Goal: Check status: Check status

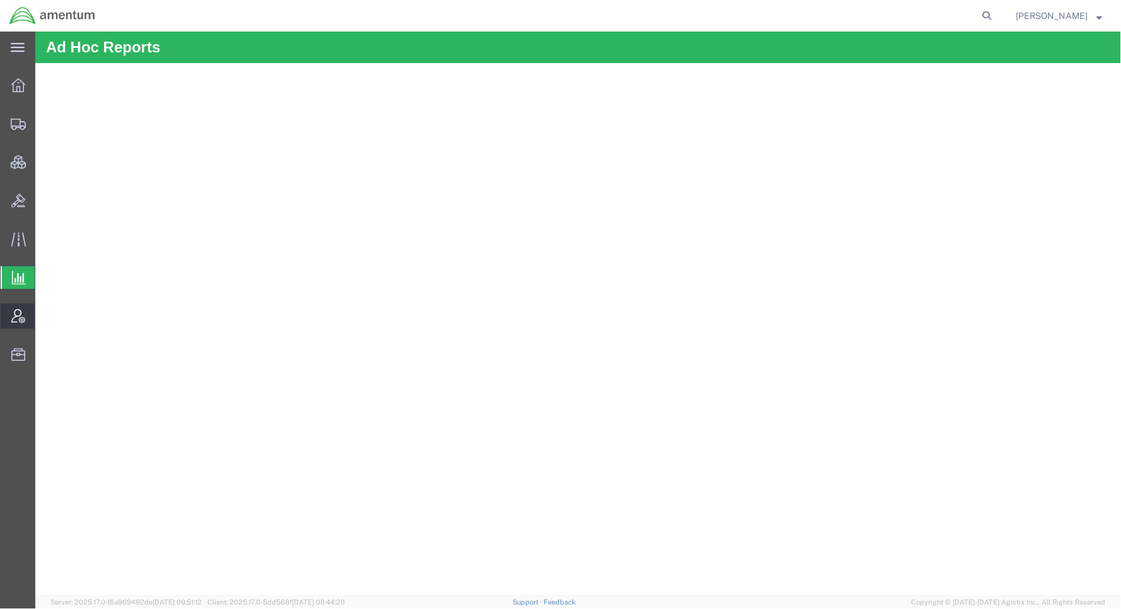
click at [44, 312] on span "Account Admin" at bounding box center [39, 315] width 9 height 25
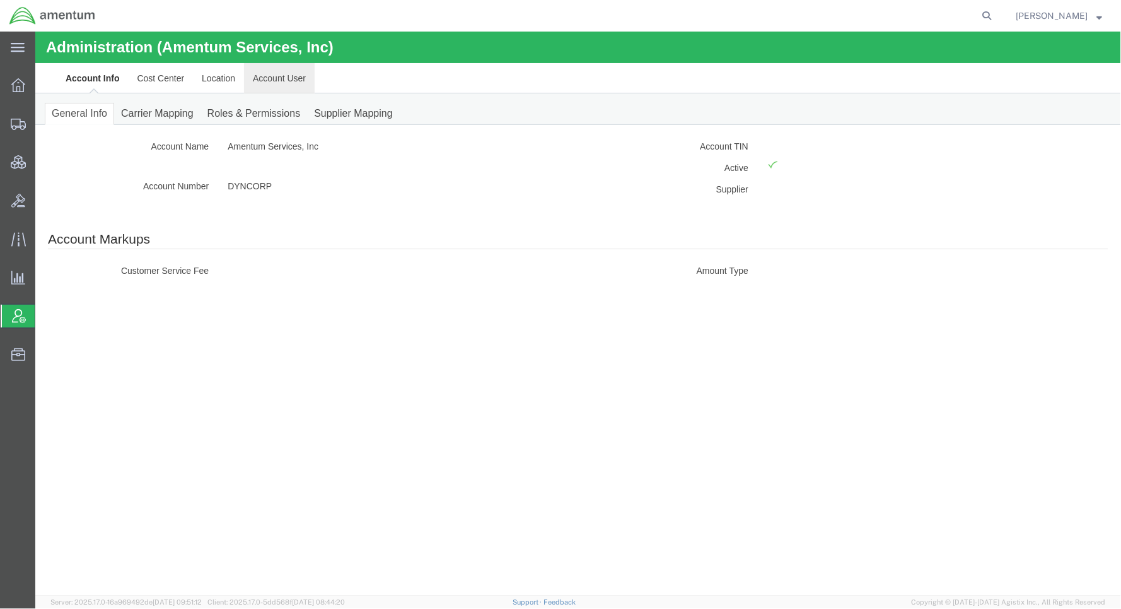
click at [281, 83] on link "Account User" at bounding box center [278, 77] width 71 height 30
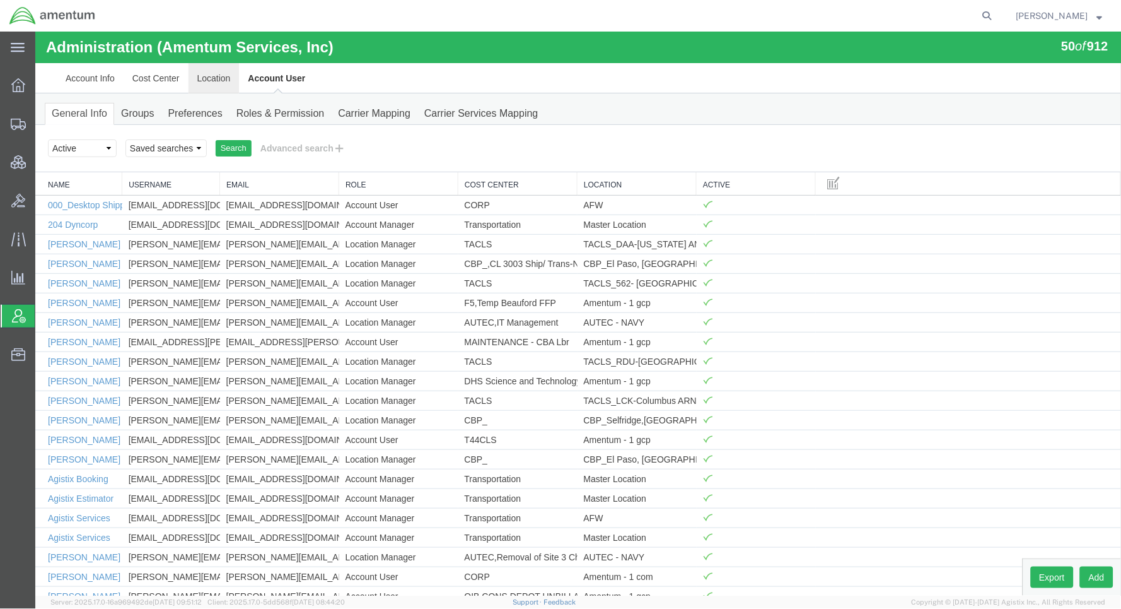
click at [201, 77] on link "Location" at bounding box center [213, 77] width 51 height 30
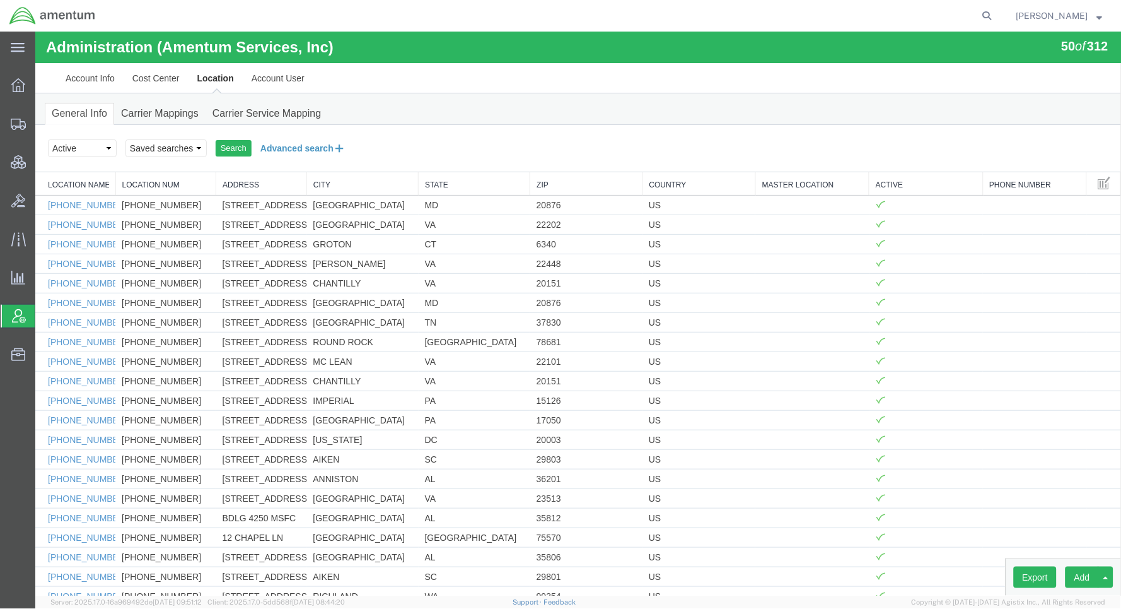
click at [299, 144] on button "Advanced search" at bounding box center [302, 147] width 103 height 21
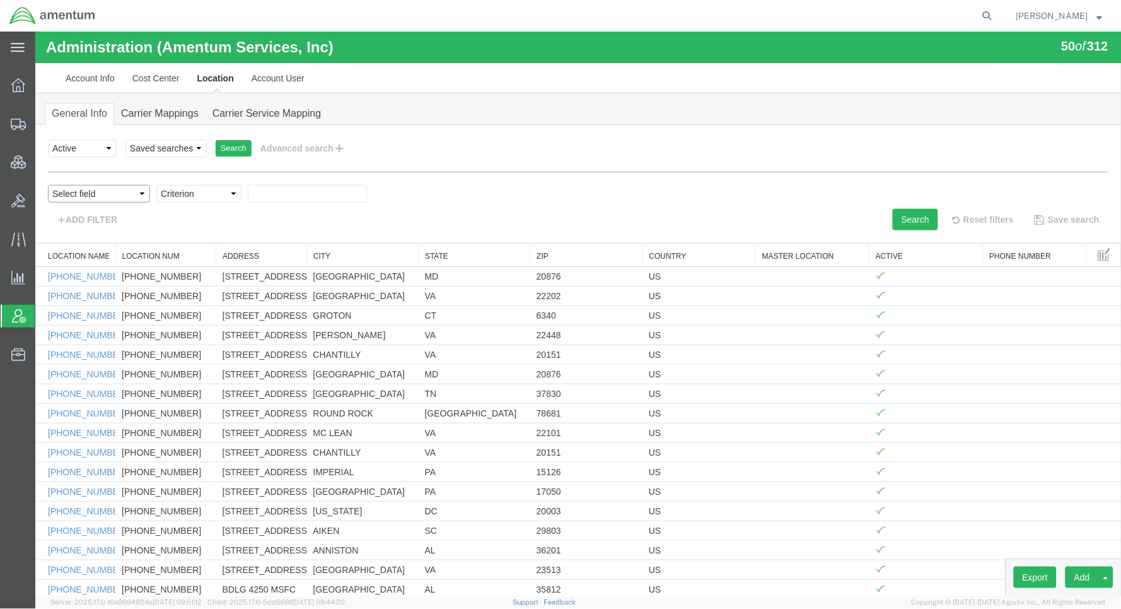
click at [91, 190] on select "Select field Address [GEOGRAPHIC_DATA] Location Name Location Num Master Locati…" at bounding box center [98, 193] width 102 height 18
select select "city"
click at [47, 184] on select "Select field Address [GEOGRAPHIC_DATA] Location Name Location Num Master Locati…" at bounding box center [98, 193] width 102 height 18
click at [185, 197] on select "Criterion contains does not contain is is blank is not blank starts with" at bounding box center [198, 193] width 85 height 18
select select "contains"
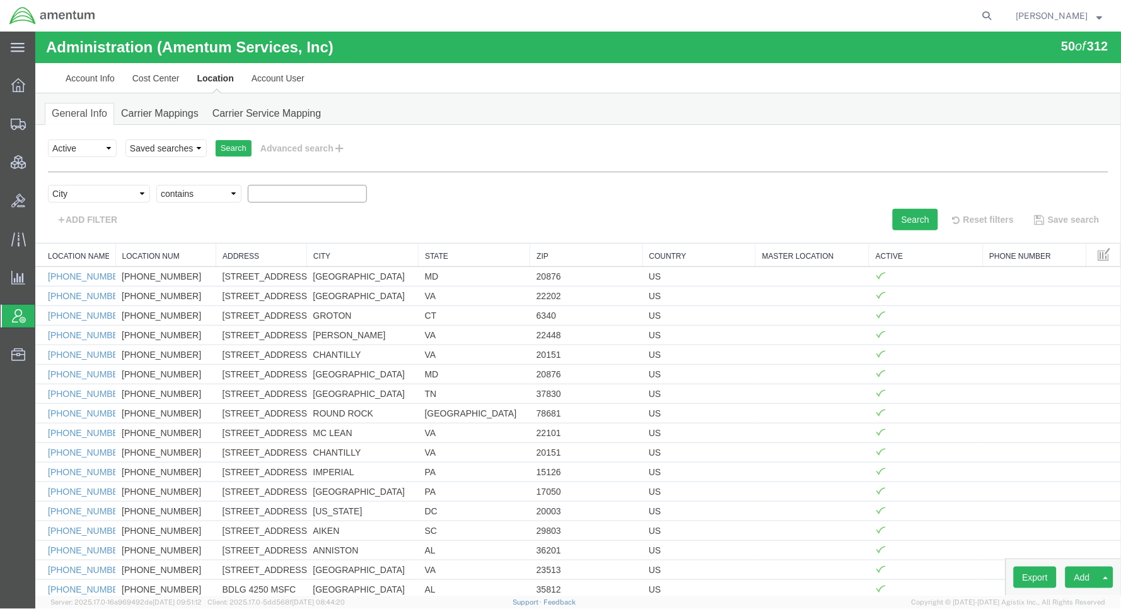
click at [156, 184] on select "Criterion contains does not contain is is blank is not blank starts with" at bounding box center [198, 193] width 85 height 18
click at [309, 193] on input "text" at bounding box center [306, 193] width 119 height 18
type input "qcc-[GEOGRAPHIC_DATA]"
click at [909, 225] on button "Search" at bounding box center [914, 218] width 45 height 21
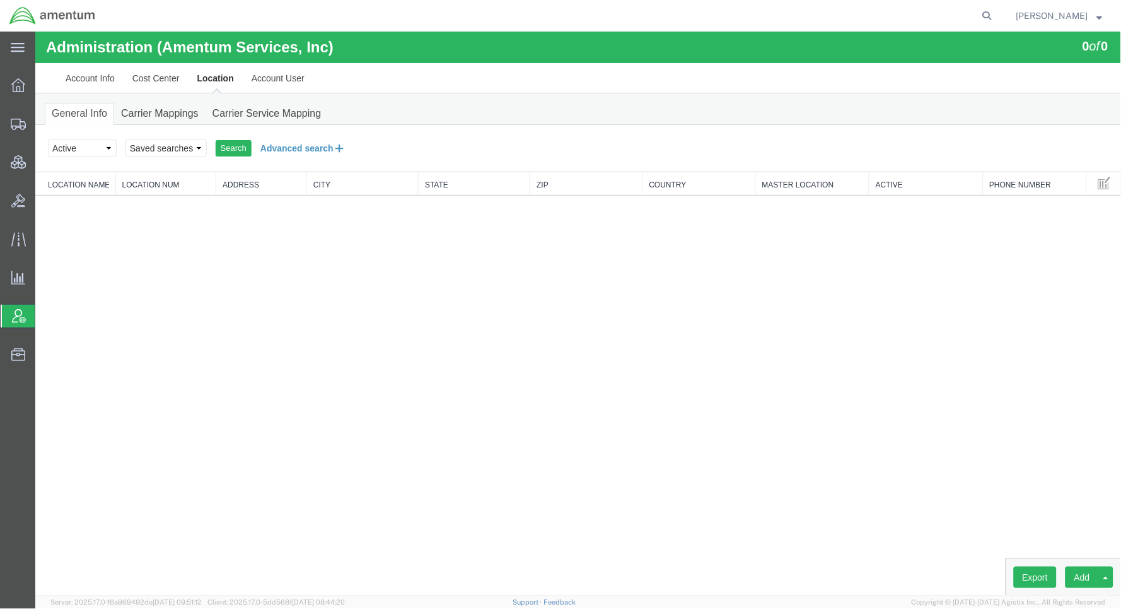
click at [281, 139] on button "Advanced search" at bounding box center [302, 147] width 103 height 21
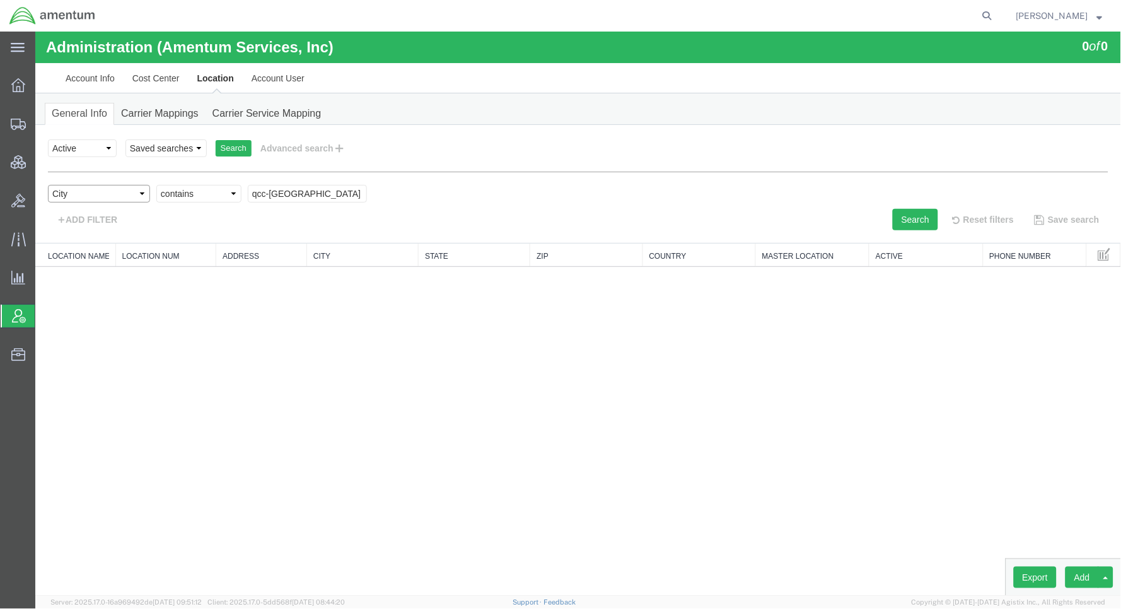
click at [95, 190] on select "Select field Address [GEOGRAPHIC_DATA] Location Name Location Num Master Locati…" at bounding box center [98, 193] width 102 height 18
select select "locationName"
click at [47, 184] on select "Select field Address [GEOGRAPHIC_DATA] Location Name Location Num Master Locati…" at bounding box center [98, 193] width 102 height 18
click at [258, 194] on input "text" at bounding box center [306, 193] width 119 height 18
click at [895, 217] on button "Search" at bounding box center [914, 218] width 45 height 21
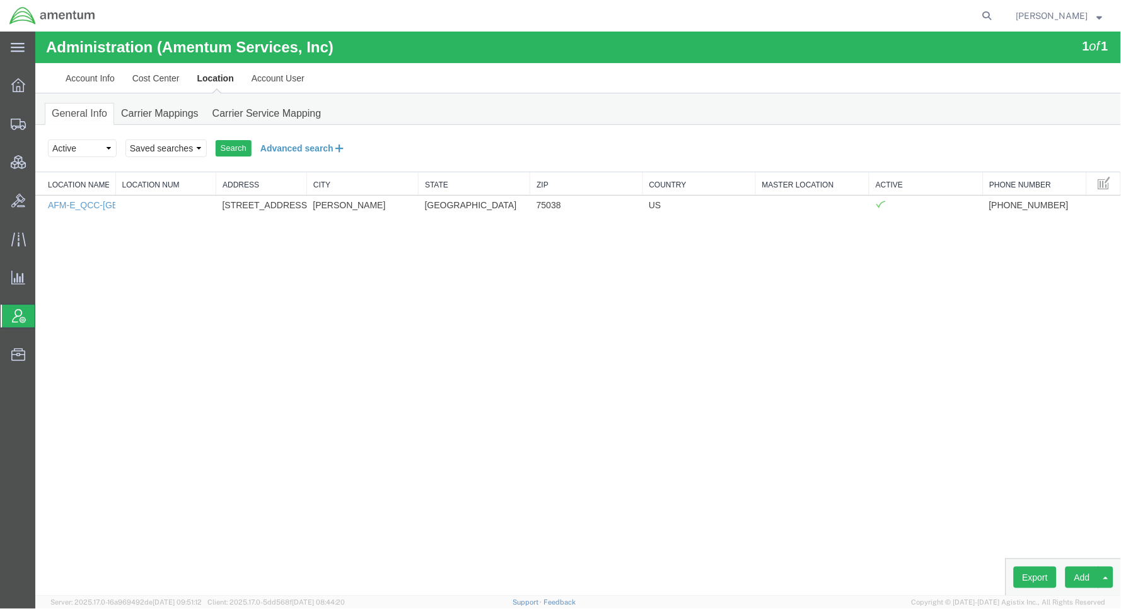
click at [266, 144] on button "Advanced search" at bounding box center [302, 147] width 103 height 21
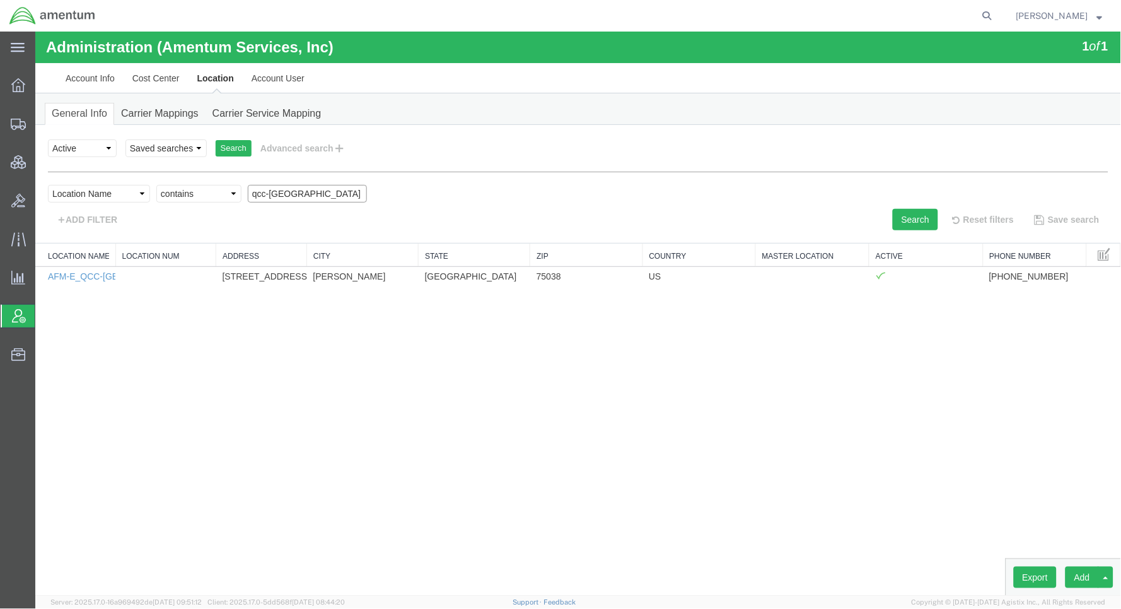
click at [282, 193] on input "qcc-[GEOGRAPHIC_DATA]" at bounding box center [306, 193] width 119 height 18
click at [892, 208] on button "Search" at bounding box center [914, 218] width 45 height 21
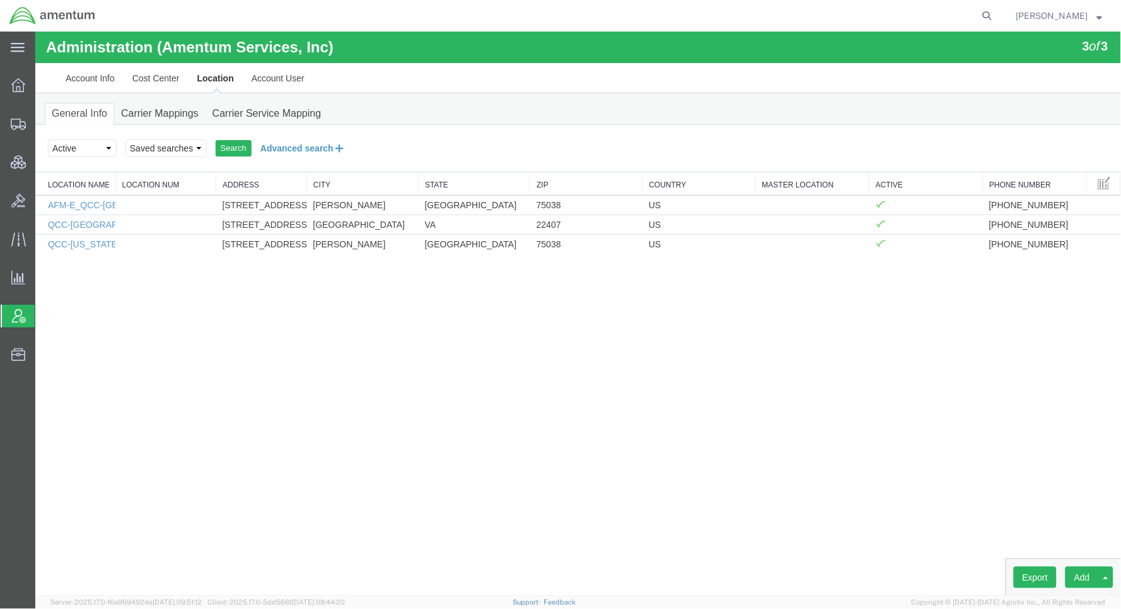
click at [329, 143] on button "Advanced search" at bounding box center [302, 147] width 103 height 21
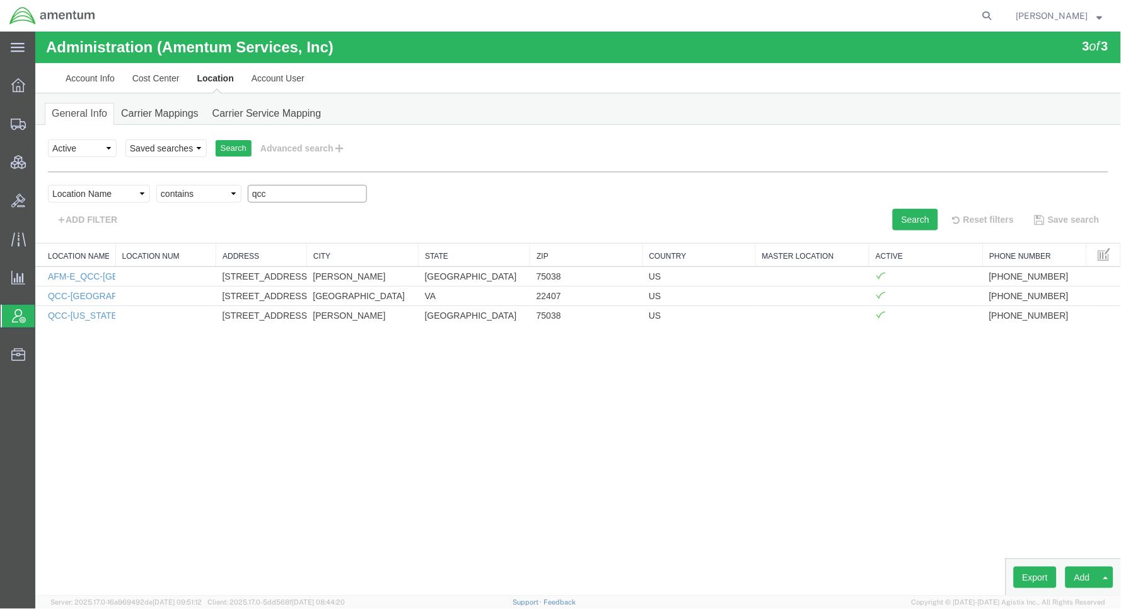
click at [285, 194] on input "qcc" at bounding box center [306, 193] width 119 height 18
type input "qcc-[US_STATE]"
click at [916, 222] on button "Search" at bounding box center [914, 218] width 45 height 21
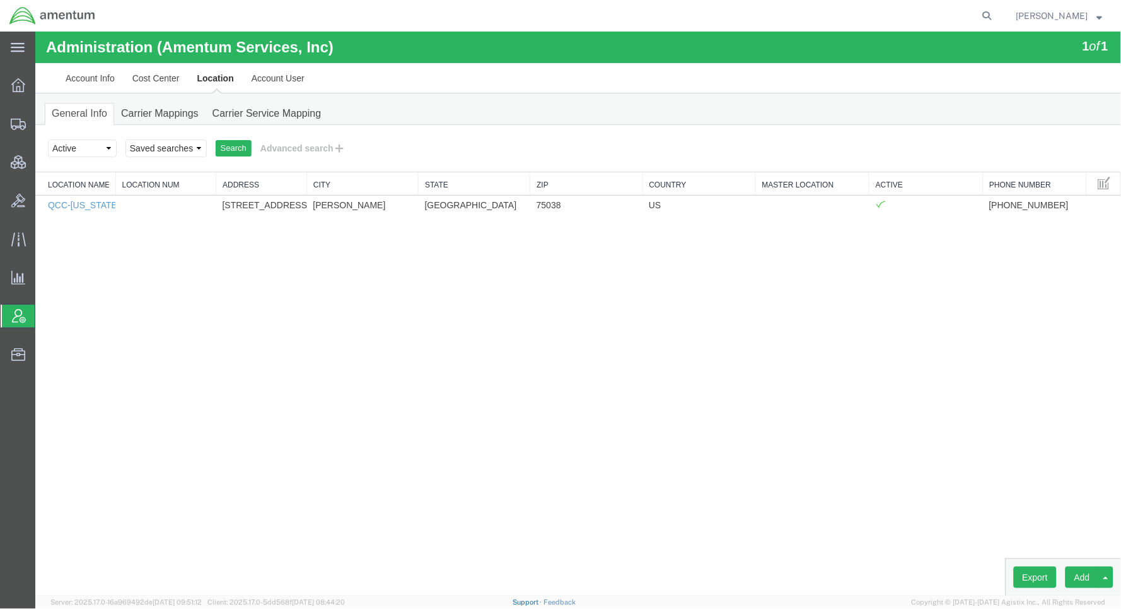
click at [544, 602] on link "Support" at bounding box center [529, 602] width 32 height 8
drag, startPoint x: 96, startPoint y: 204, endPoint x: 42, endPoint y: 204, distance: 54.9
click at [42, 204] on td "QCC-[US_STATE]" at bounding box center [75, 204] width 80 height 20
copy link "QCC-[US_STATE]"
click at [0, 0] on span "Analyses" at bounding box center [0, 0] width 0 height 0
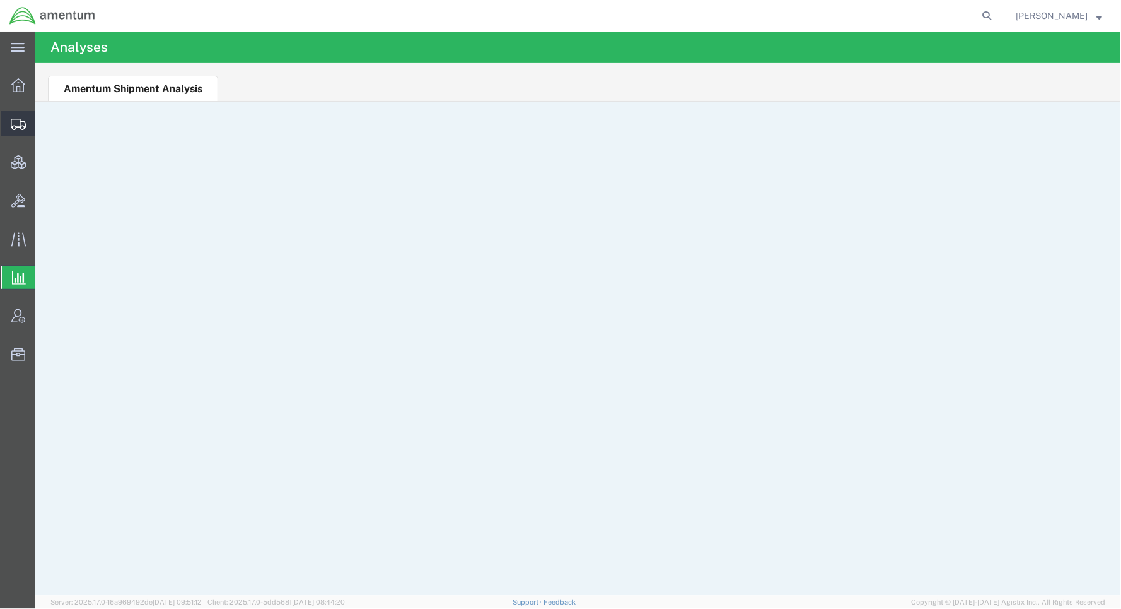
click at [0, 0] on span "Shipment Manager" at bounding box center [0, 0] width 0 height 0
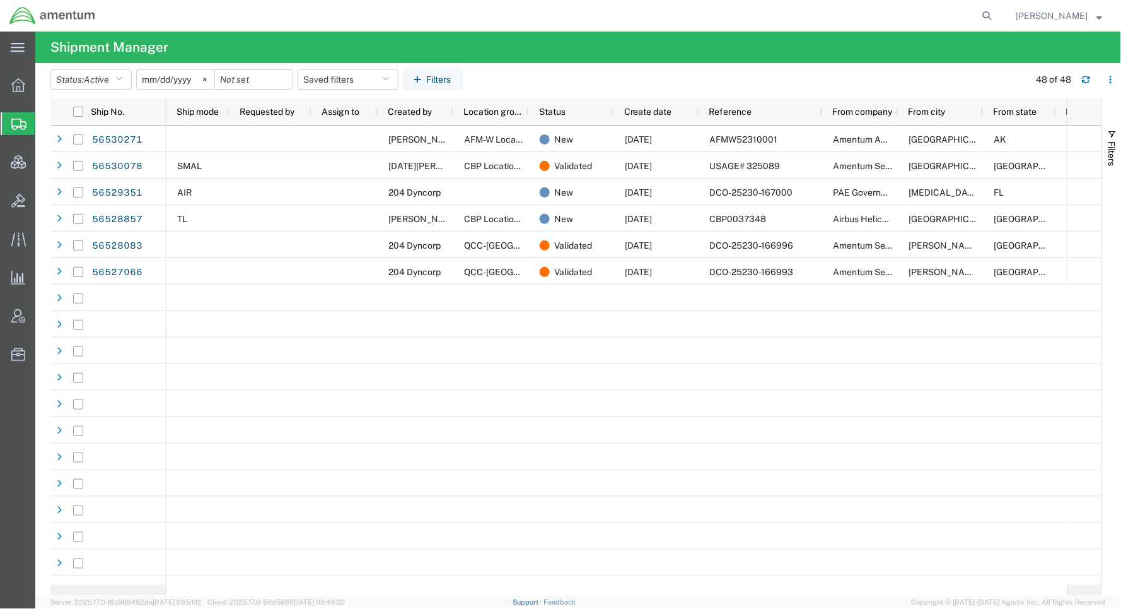
click at [544, 604] on link "Support" at bounding box center [529, 602] width 32 height 8
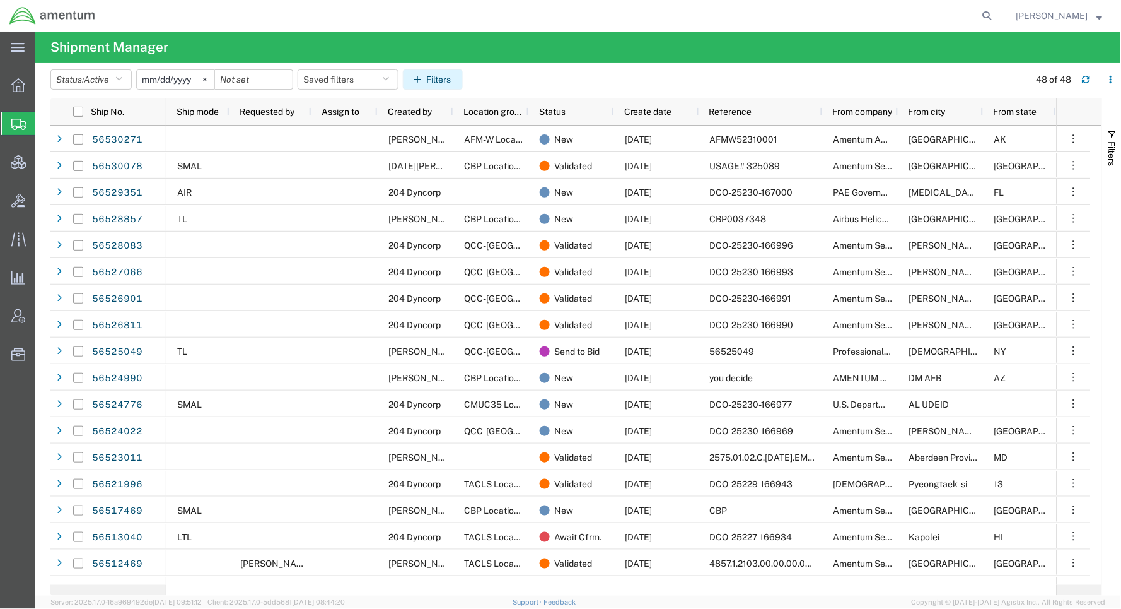
click at [448, 78] on button "Filters" at bounding box center [433, 79] width 60 height 20
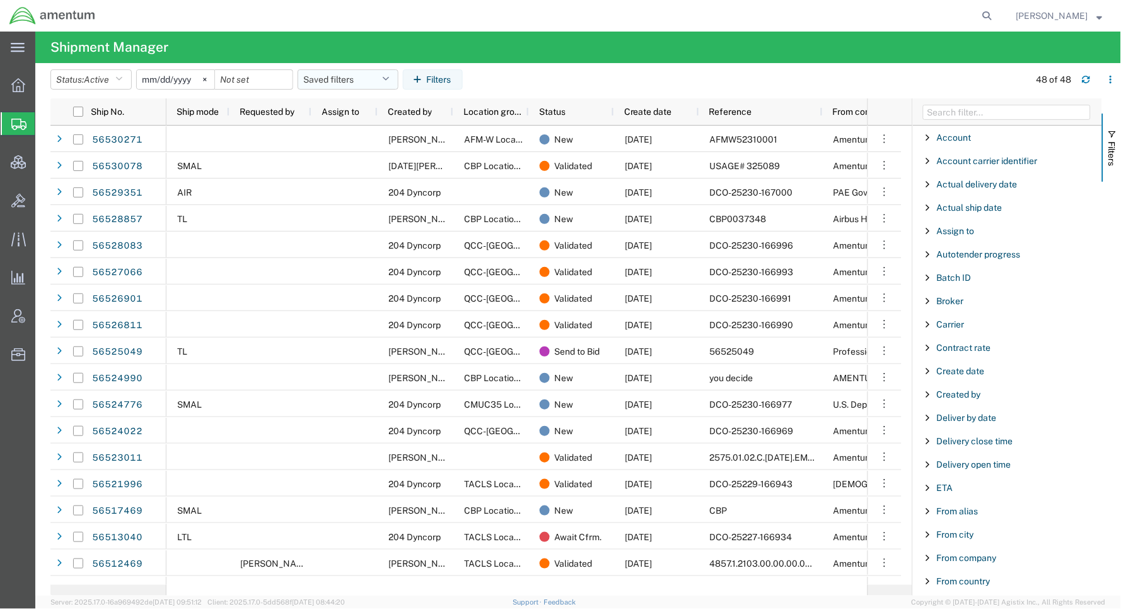
click at [389, 80] on icon "button" at bounding box center [385, 79] width 7 height 9
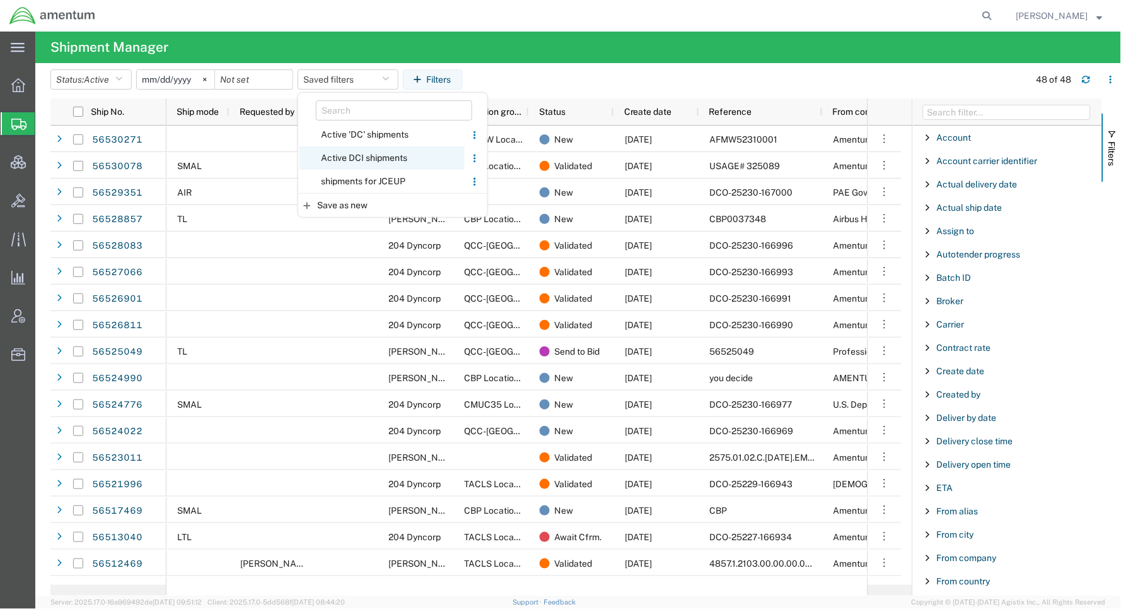
click at [380, 158] on span "Active DCI shipments" at bounding box center [382, 157] width 165 height 23
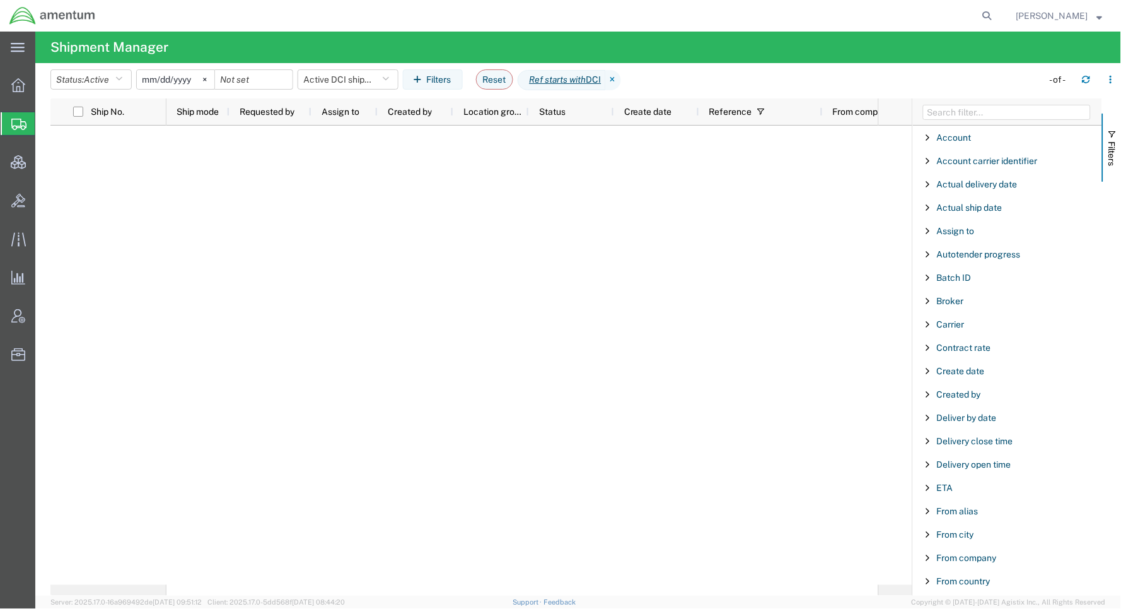
drag, startPoint x: 519, startPoint y: 14, endPoint x: 529, endPoint y: 2, distance: 15.3
click at [522, 10] on div at bounding box center [552, 16] width 894 height 32
drag, startPoint x: 981, startPoint y: 9, endPoint x: 922, endPoint y: 15, distance: 59.6
click at [981, 9] on icon at bounding box center [988, 16] width 18 height 18
paste input "DCI-25230-199597"
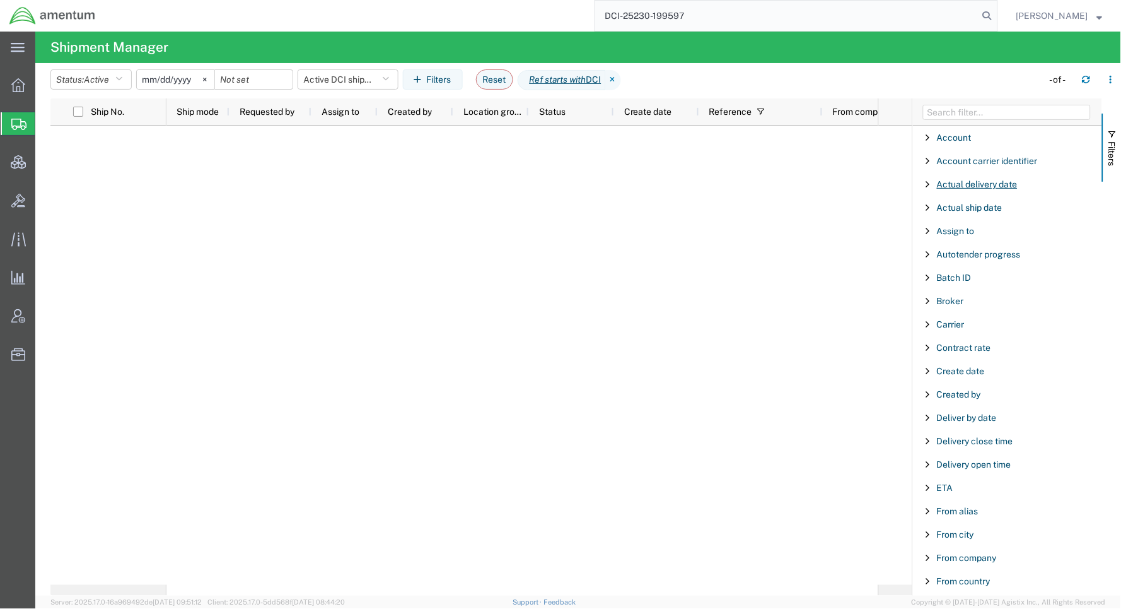
type input "DCI-25230-199597"
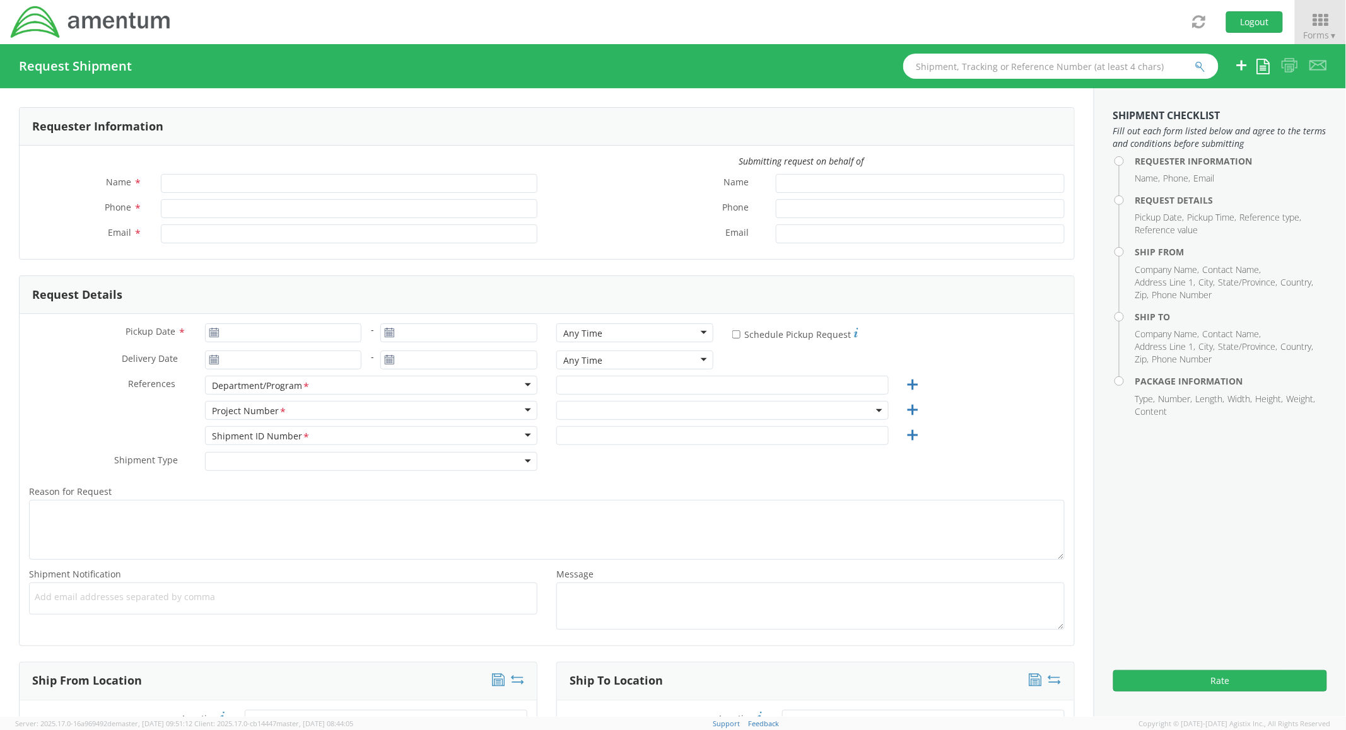
type input "[PERSON_NAME]"
type input "+1-817-224-7489"
type input "jason.champagne2@amentum.com"
click at [645, 414] on span at bounding box center [722, 410] width 332 height 19
select select "OVHD.600294.PURCH"
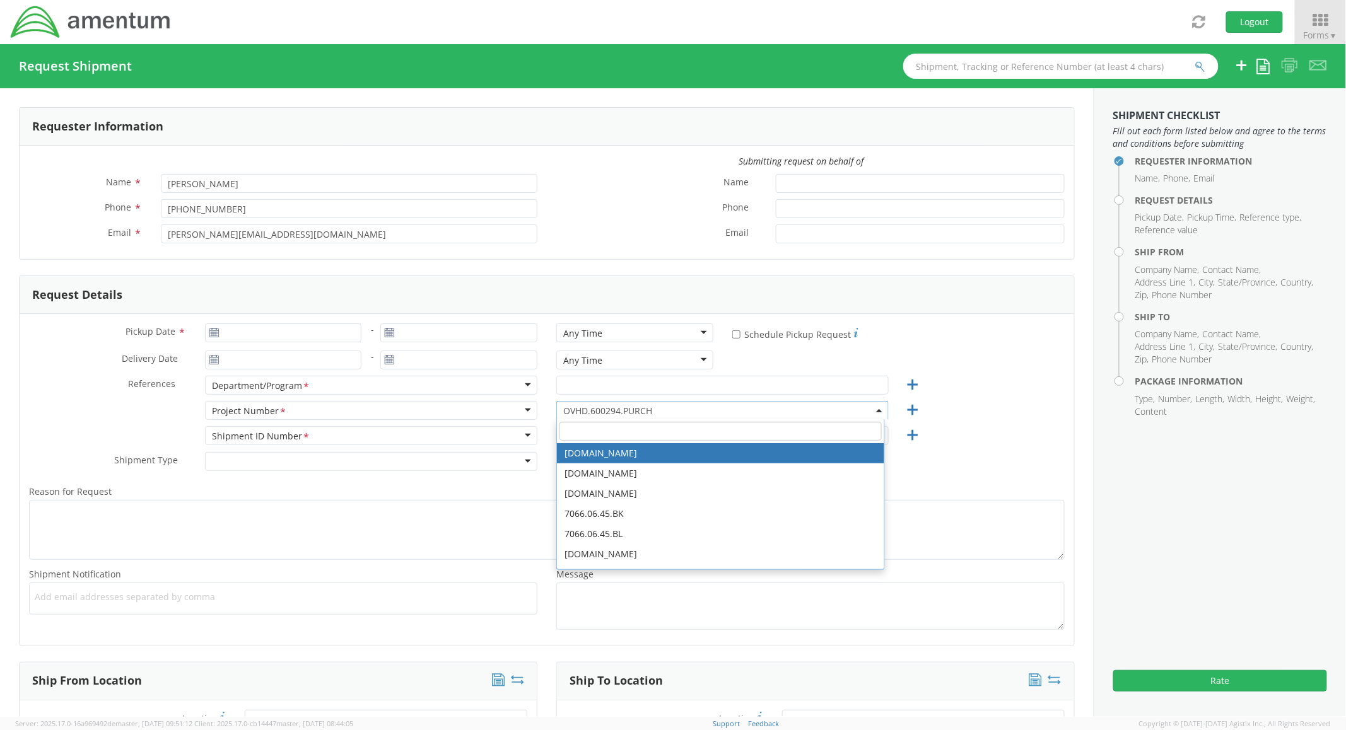
click at [634, 433] on input "search" at bounding box center [720, 431] width 322 height 19
paste input "7277.11.11.01000.F1010000"
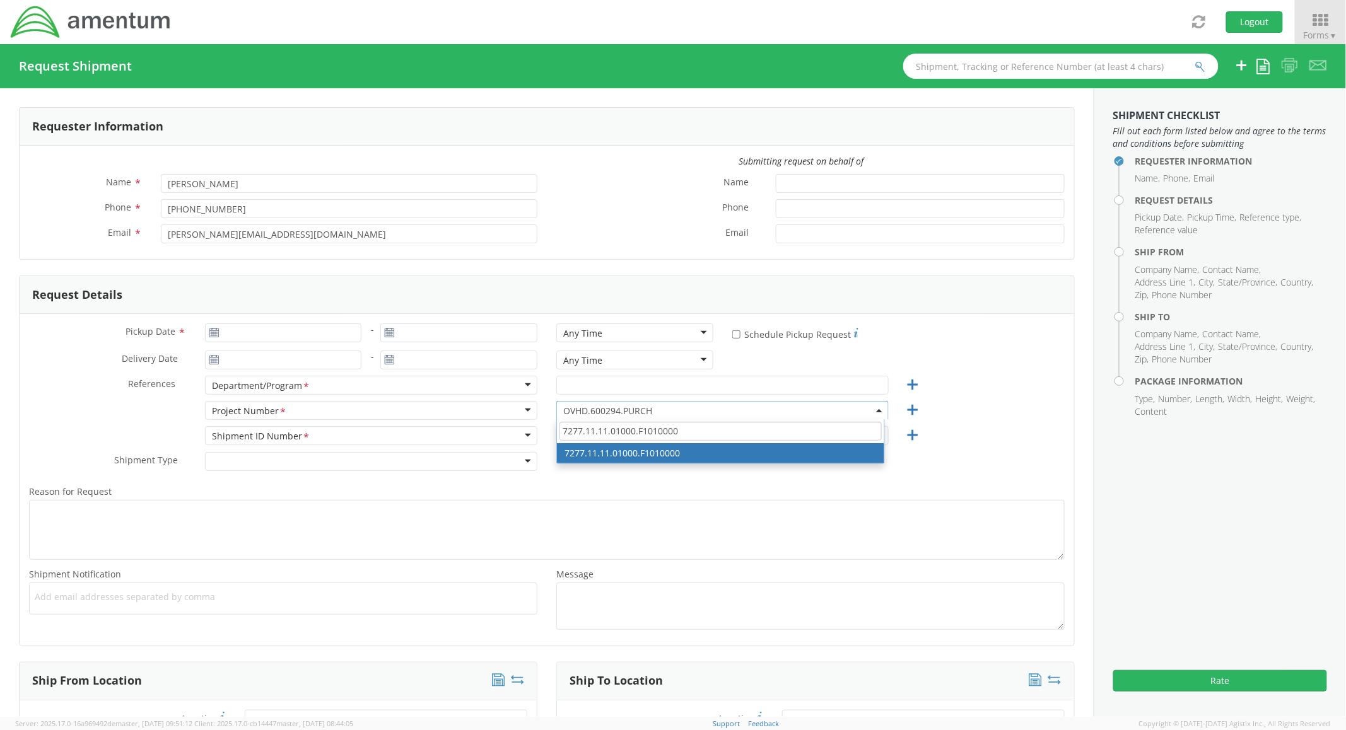
type input "7277.11.11.01000.F1010000"
select select "7277.11.11.01000.F1010000"
